Goal: Find contact information: Find contact information

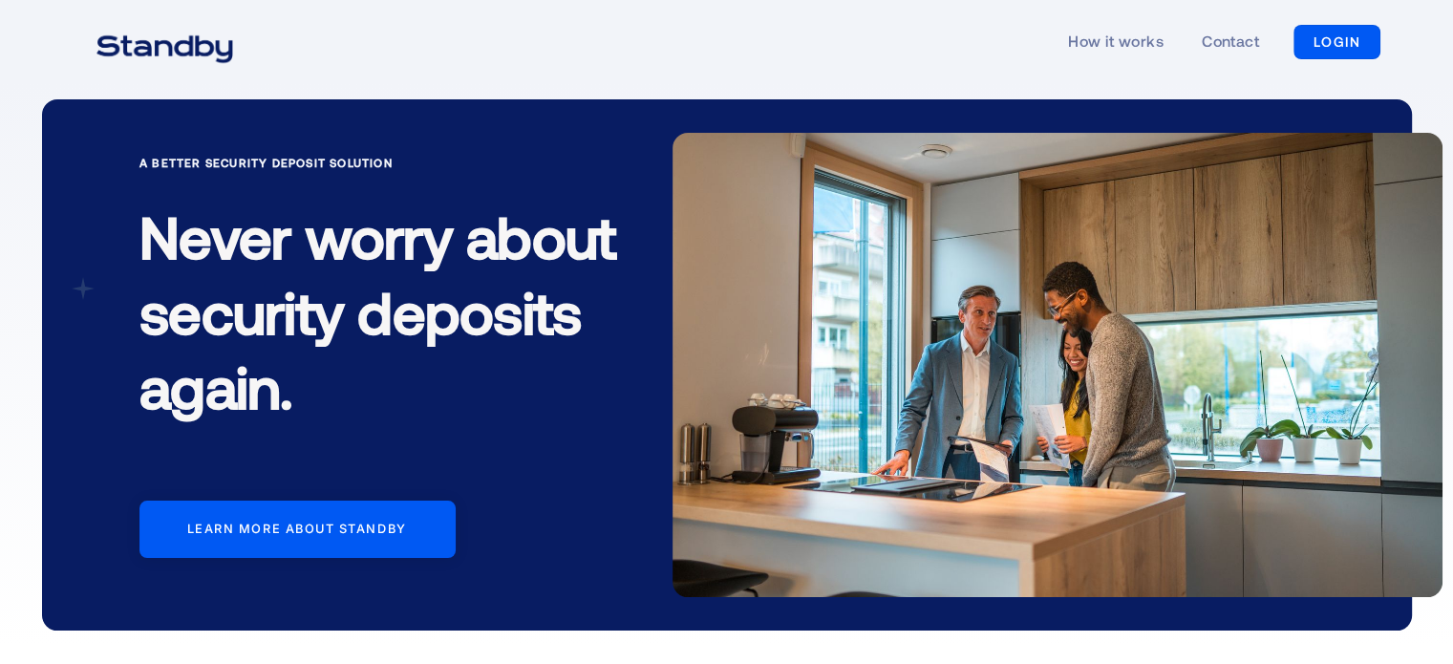
click at [594, 61] on div "How it works Contact LOGIN LOGIN" at bounding box center [727, 42] width 1308 height 88
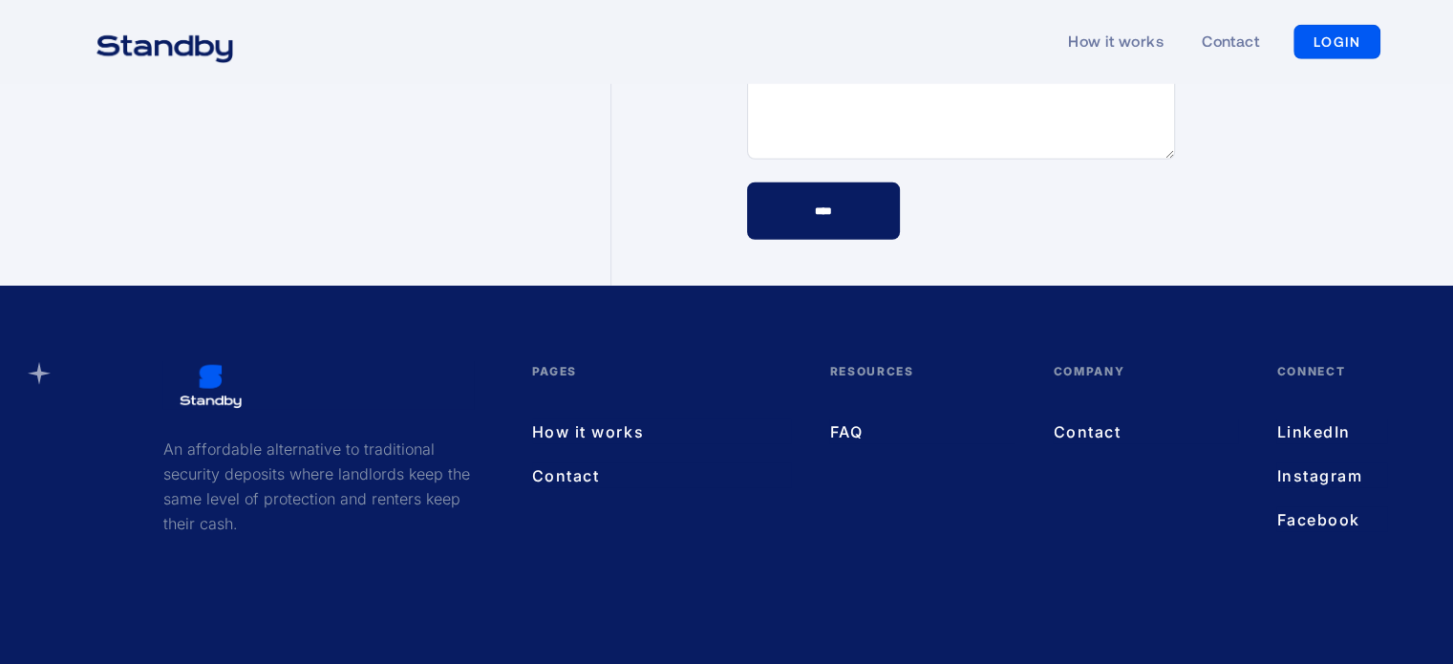
scroll to position [5513, 0]
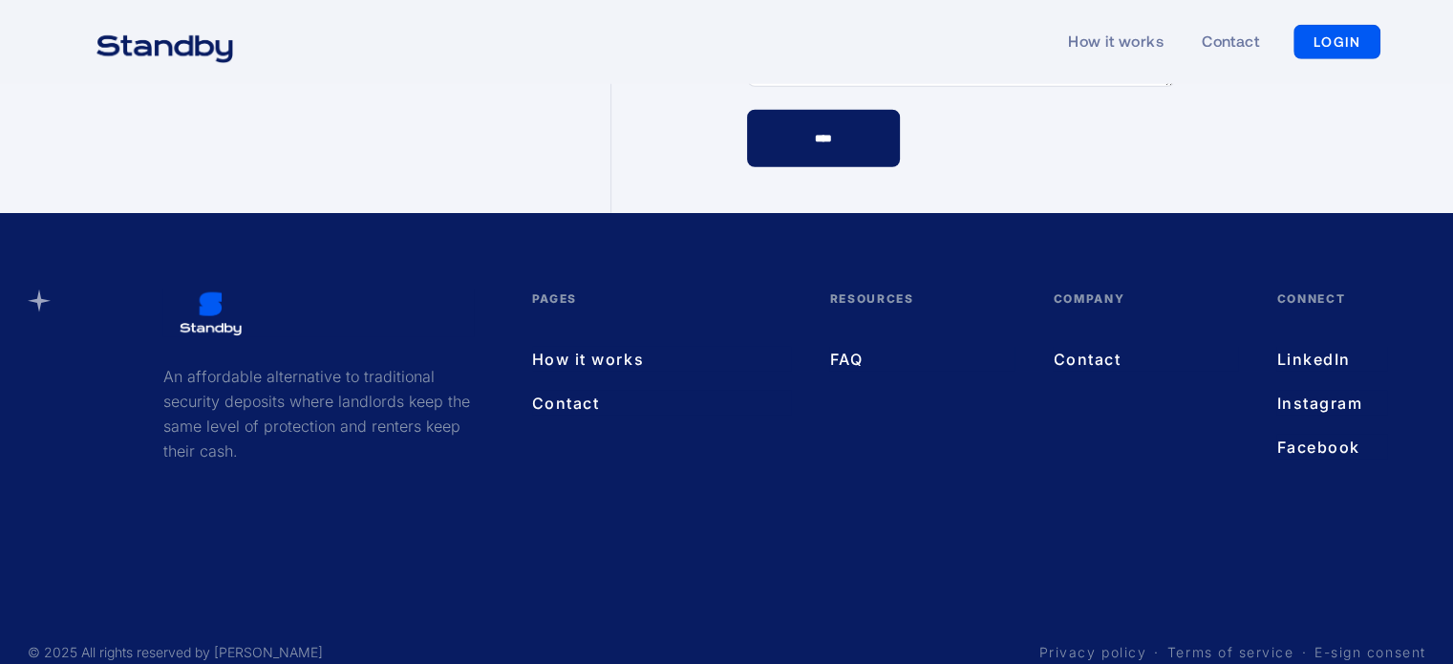
click at [753, 456] on div "An affordable alternative to traditional security deposits where landlords keep…" at bounding box center [727, 458] width 1398 height 338
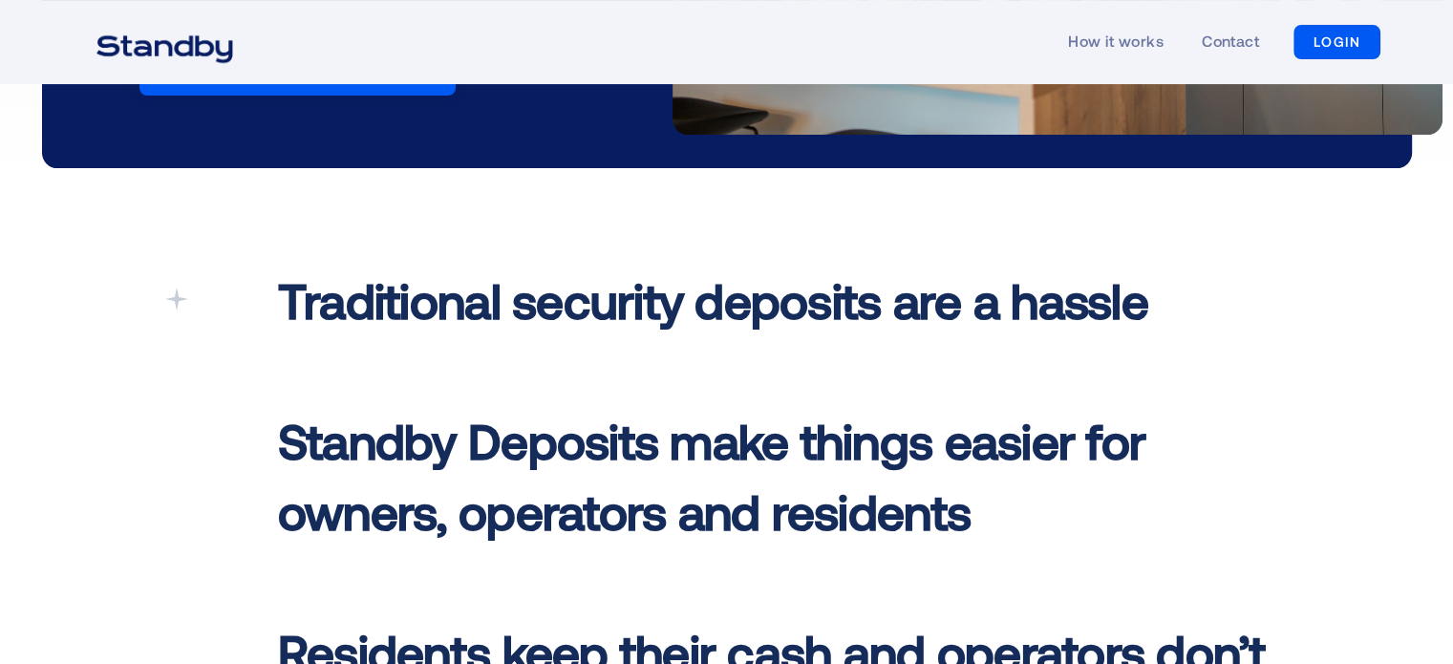
scroll to position [0, 0]
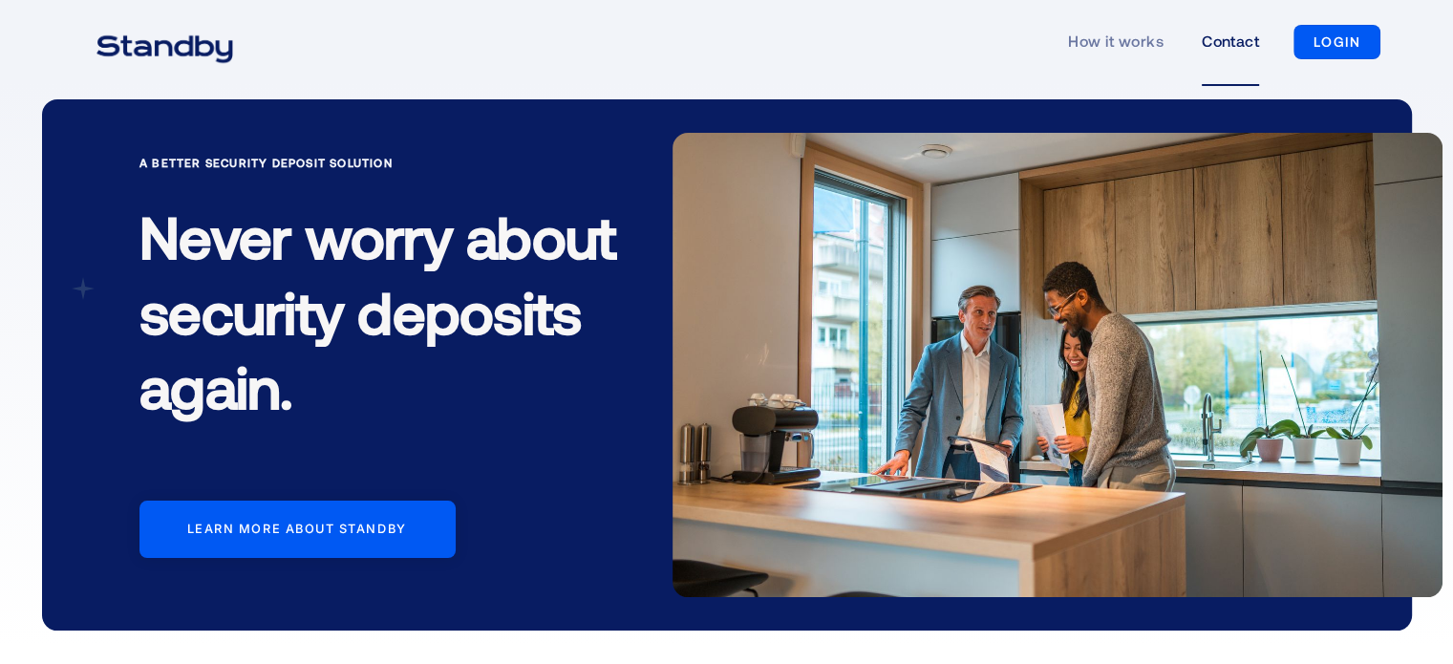
click at [1223, 35] on link "Contact" at bounding box center [1230, 42] width 57 height 88
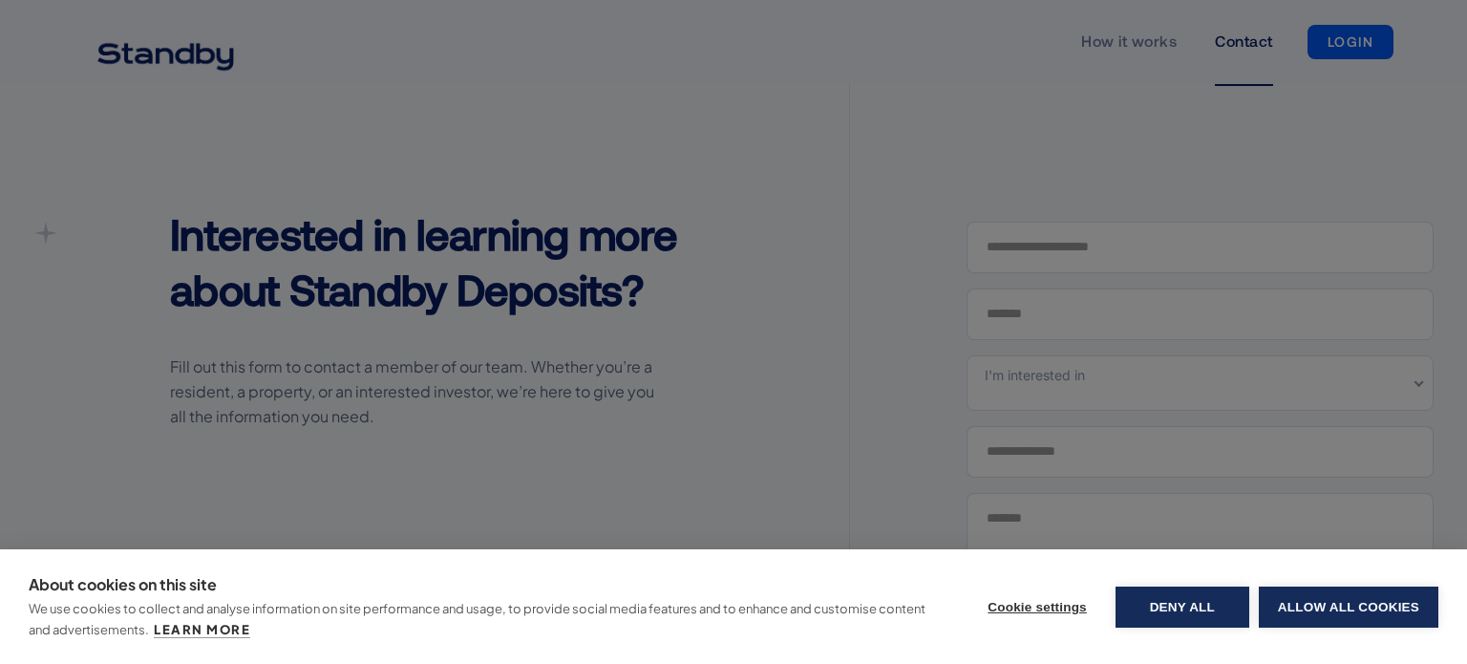
drag, startPoint x: 215, startPoint y: 41, endPoint x: 223, endPoint y: 23, distance: 20.1
click at [216, 41] on div "About cookies on this site We use cookies to collect and analyse information on…" at bounding box center [733, 332] width 1467 height 664
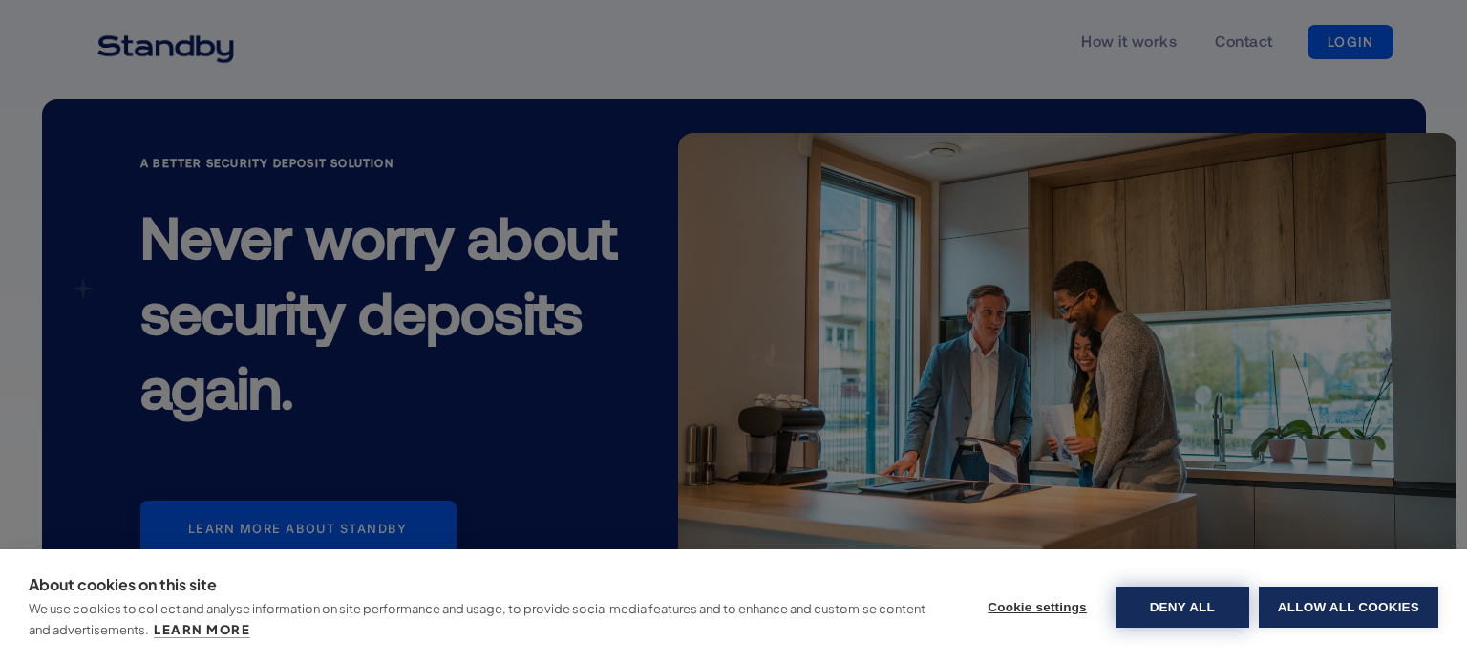
click at [1167, 612] on button "Deny all" at bounding box center [1183, 606] width 134 height 41
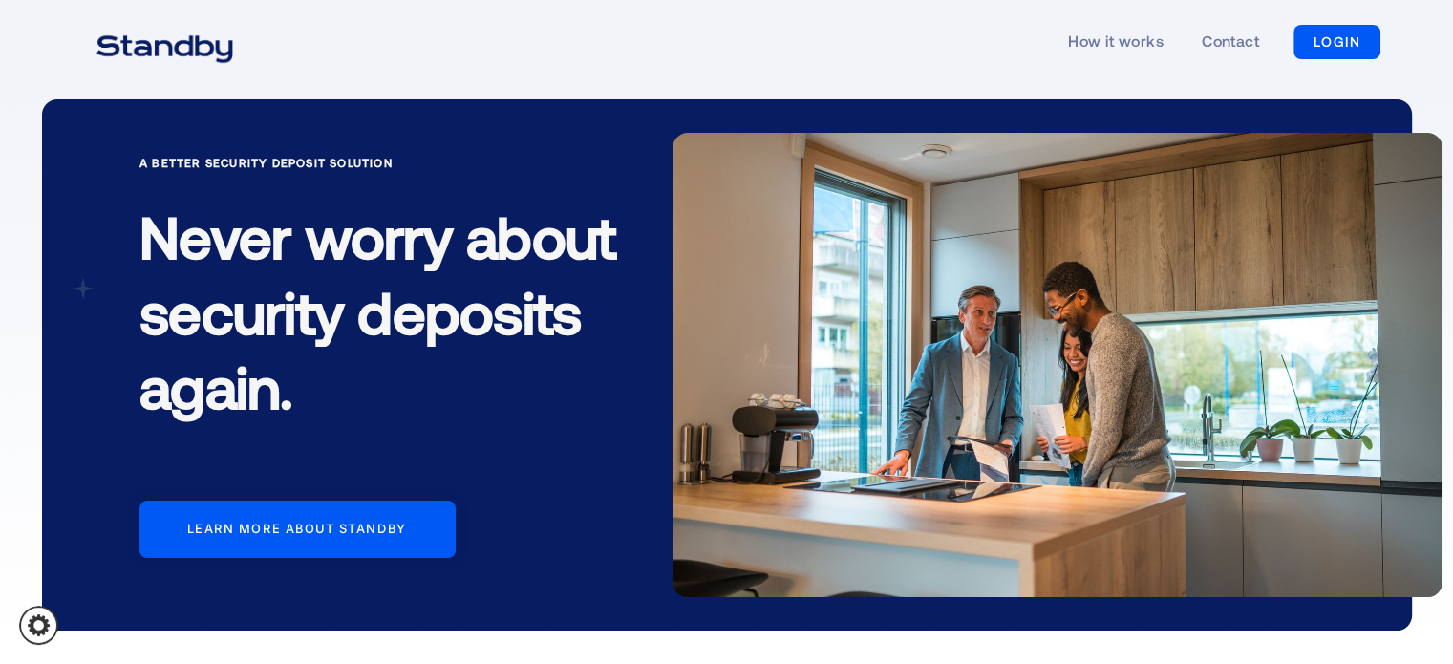
click at [207, 40] on img "home" at bounding box center [165, 47] width 184 height 48
